Goal: Task Accomplishment & Management: Manage account settings

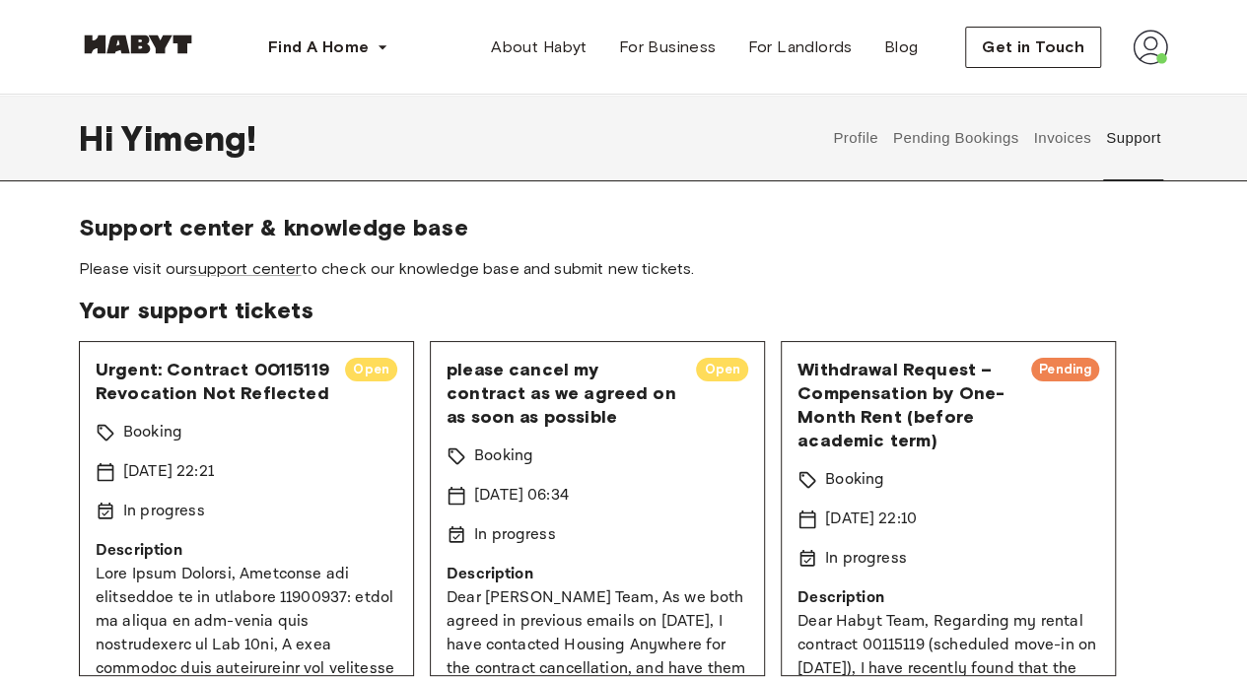
scroll to position [849, 0]
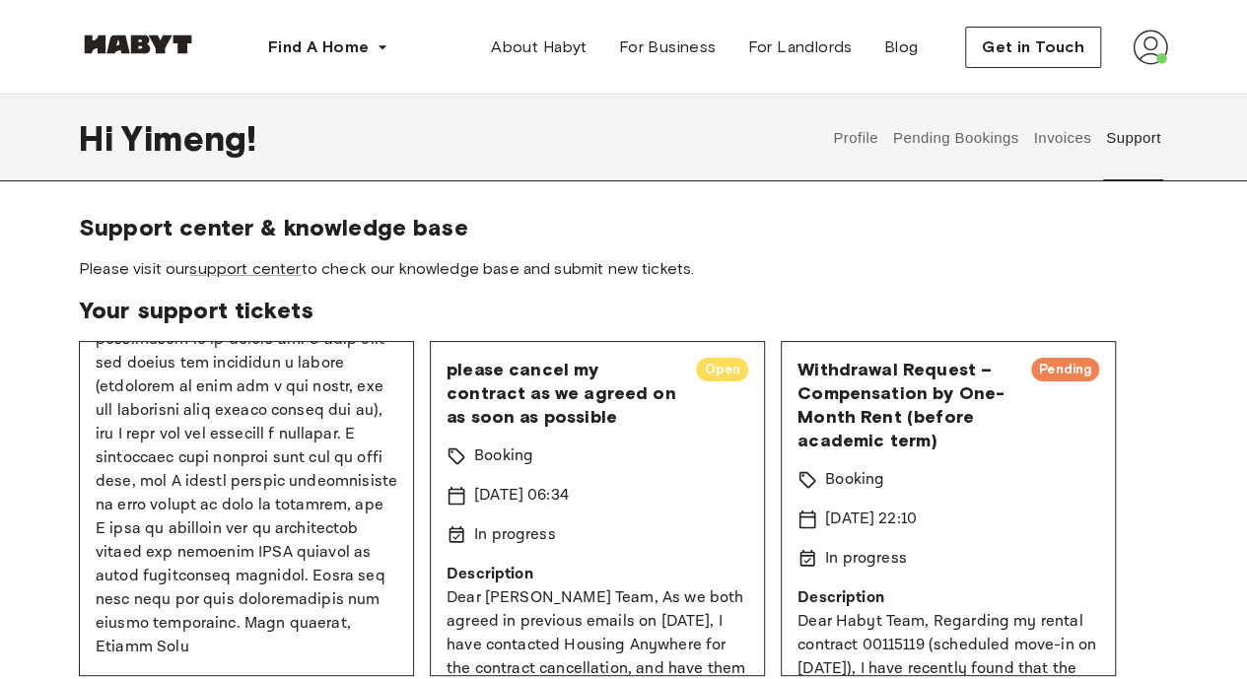
click at [998, 142] on button "Pending Bookings" at bounding box center [955, 138] width 131 height 87
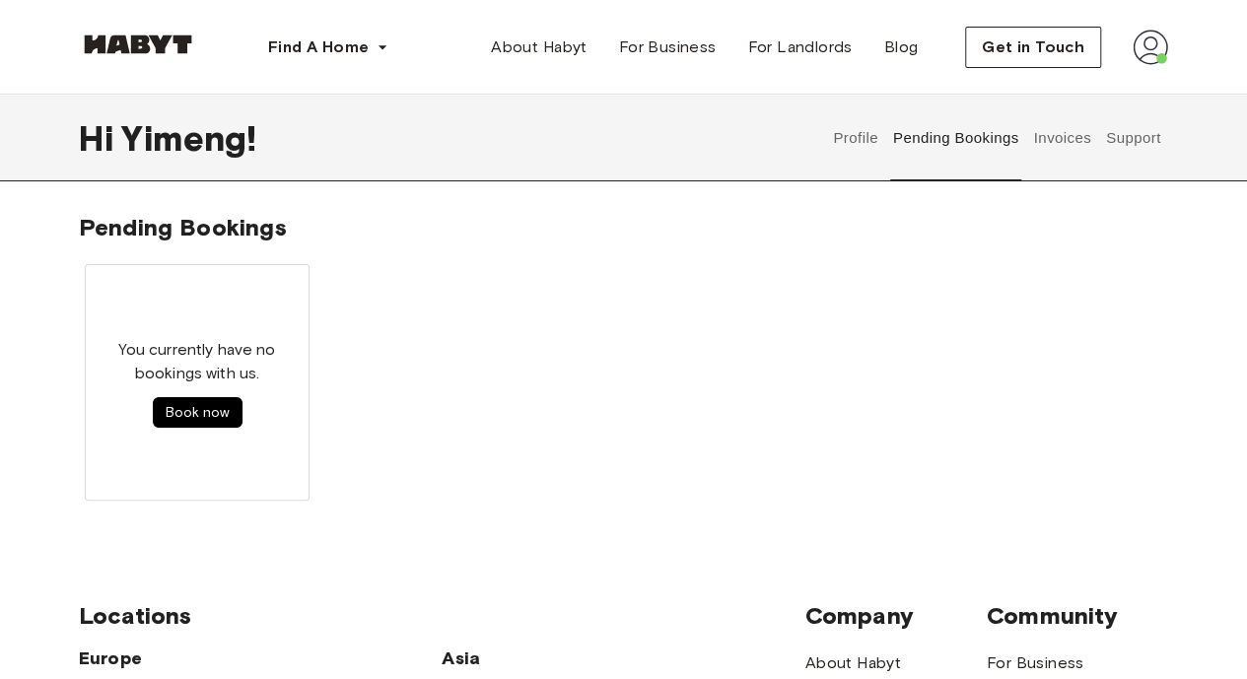
click at [1074, 137] on button "Invoices" at bounding box center [1063, 138] width 62 height 87
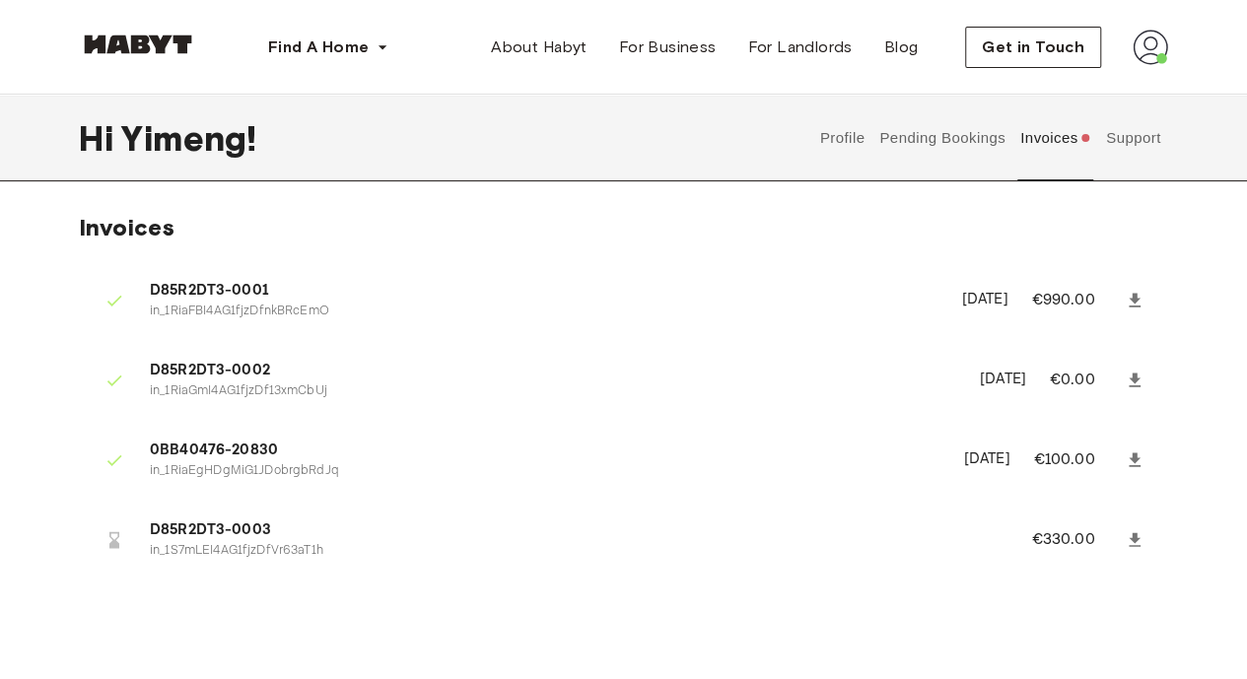
click at [971, 137] on button "Pending Bookings" at bounding box center [943, 138] width 131 height 87
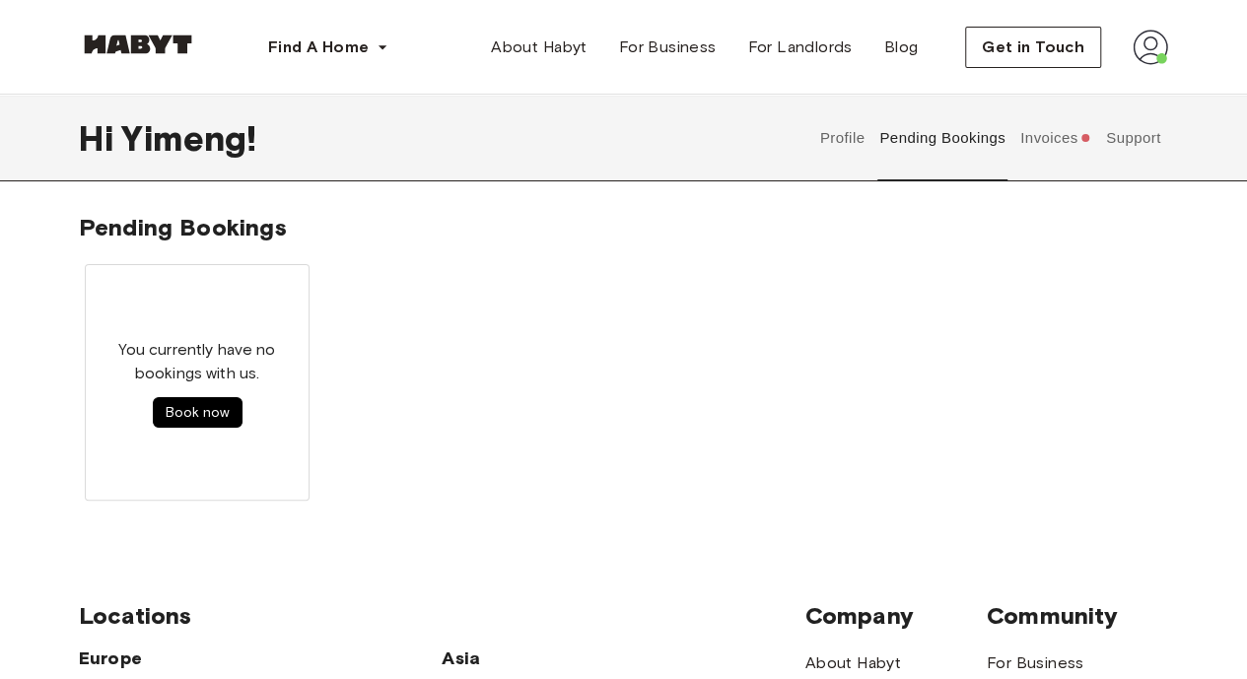
click at [1048, 142] on button "Invoices" at bounding box center [1056, 138] width 76 height 87
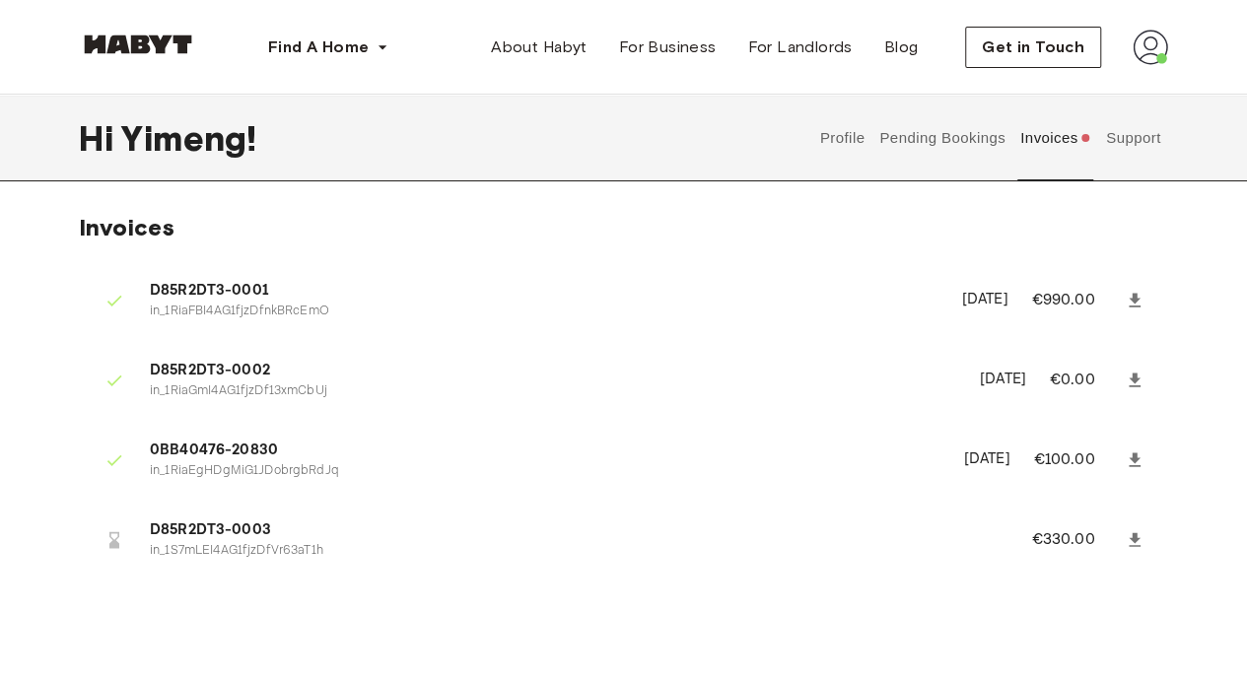
click at [961, 139] on button "Pending Bookings" at bounding box center [943, 138] width 131 height 87
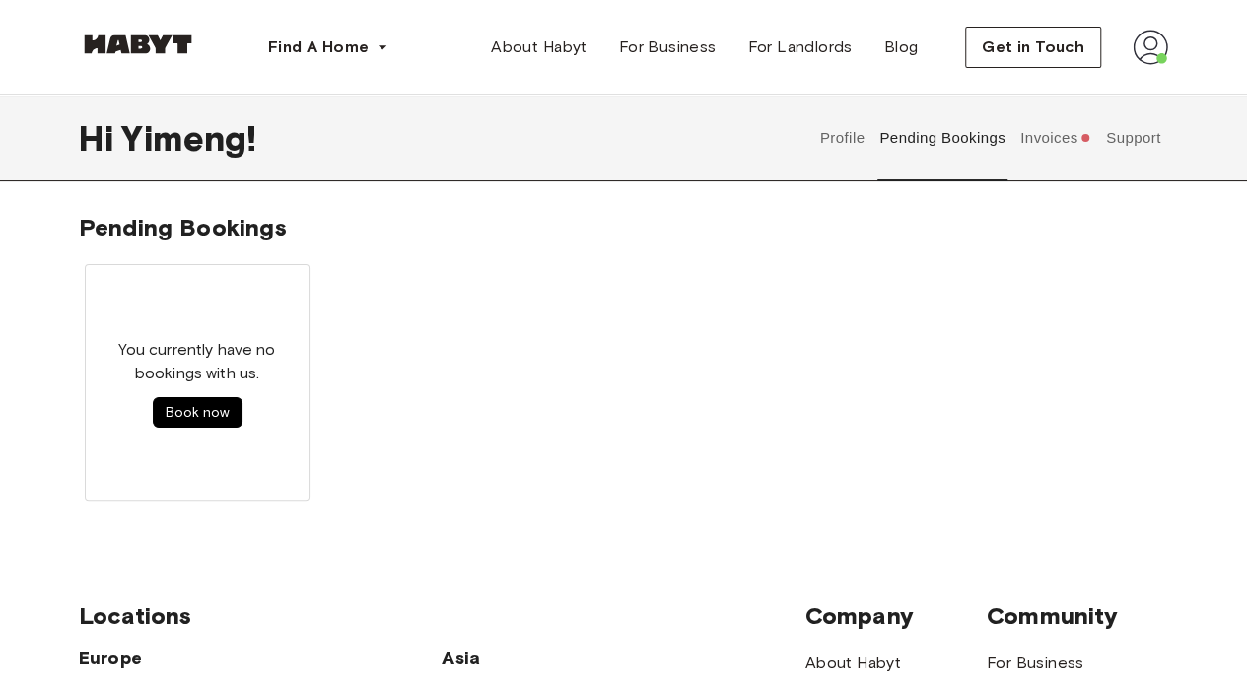
click at [1136, 130] on button "Support" at bounding box center [1133, 138] width 60 height 87
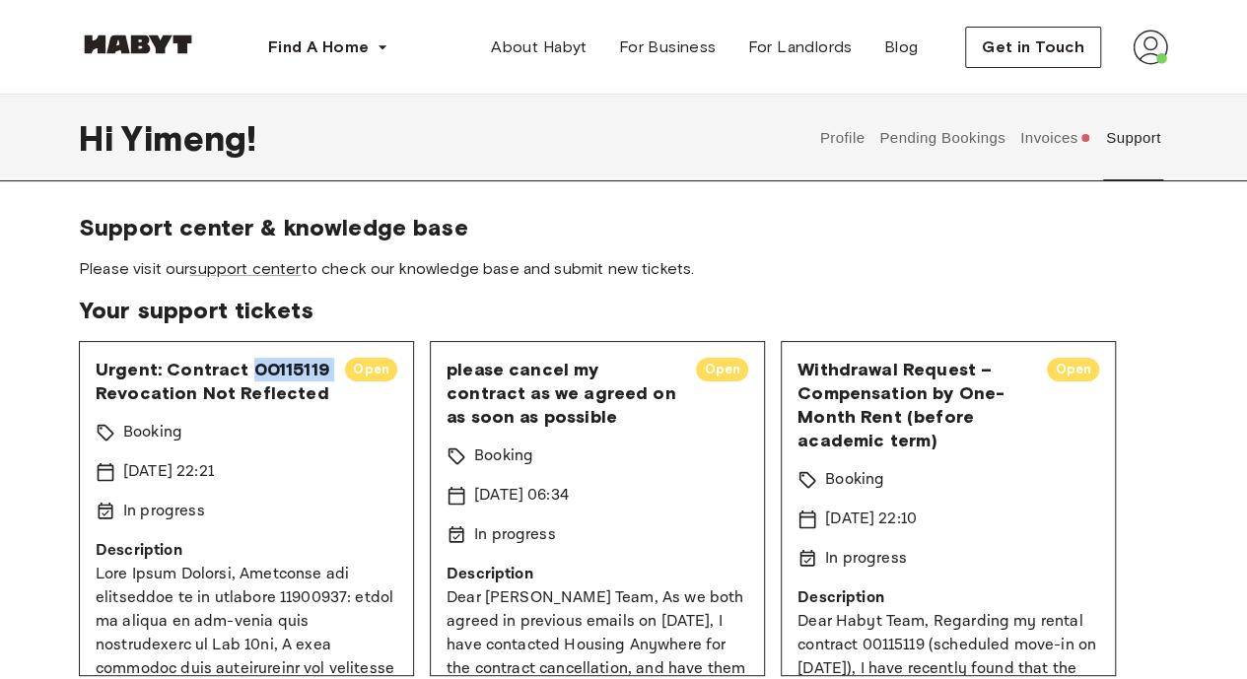
drag, startPoint x: 97, startPoint y: 392, endPoint x: 181, endPoint y: 393, distance: 84.8
click at [181, 393] on span "Urgent: Contract 00115119 Revocation Not Reflected" at bounding box center [213, 381] width 234 height 47
copy span "00115119"
